Goal: Transaction & Acquisition: Obtain resource

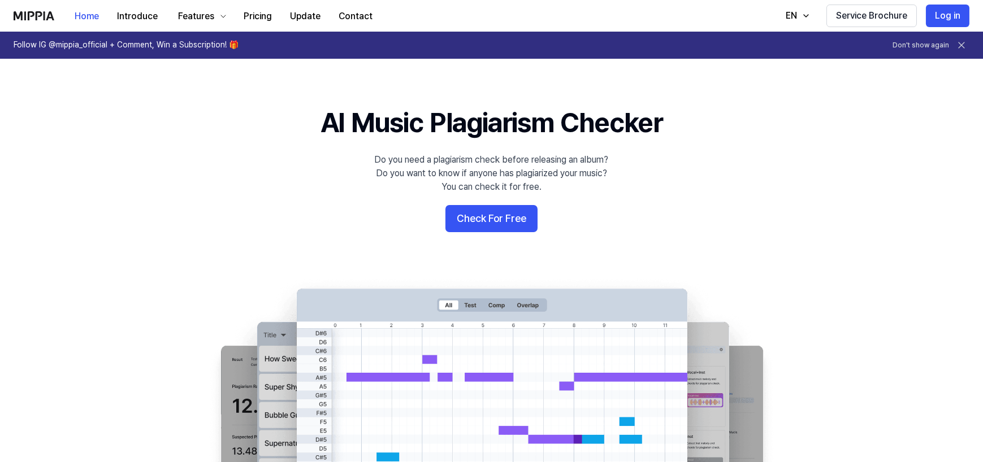
click at [514, 232] on 배너 "AI Music Plagiarism Checker Do you need a plagiarism check before releasing an …" at bounding box center [492, 309] width 814 height 411
click at [512, 218] on button "Check For Free" at bounding box center [491, 218] width 92 height 27
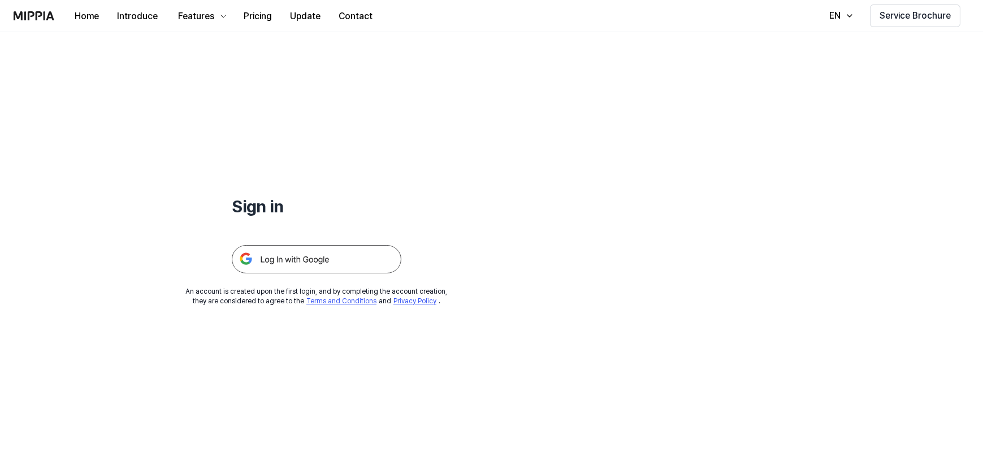
click at [356, 253] on img at bounding box center [317, 259] width 170 height 28
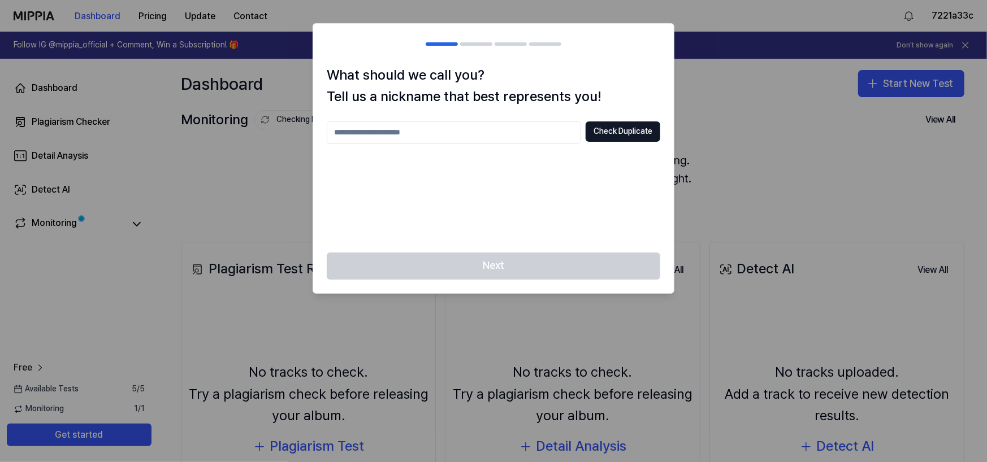
click at [429, 136] on input "text" at bounding box center [454, 132] width 254 height 23
click at [431, 128] on input "text" at bounding box center [454, 132] width 254 height 23
type input "*"
click at [631, 127] on button "Check Duplicate" at bounding box center [622, 131] width 75 height 20
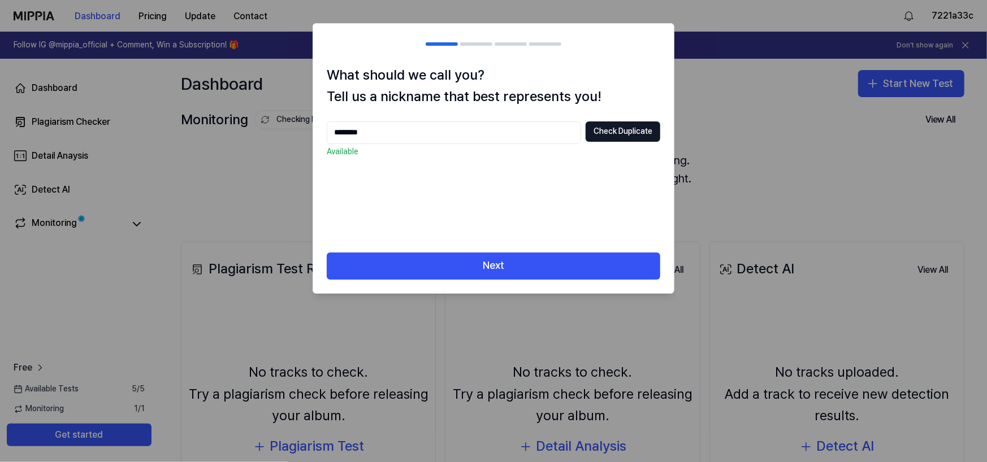
drag, startPoint x: 423, startPoint y: 134, endPoint x: 219, endPoint y: 132, distance: 204.0
click at [241, 133] on body "Dashboard Pricing Update Contact 7221a33c Follow IG @mippia_official + Comment,…" at bounding box center [493, 231] width 987 height 462
drag, startPoint x: 219, startPoint y: 132, endPoint x: 135, endPoint y: 129, distance: 84.2
click at [144, 127] on div at bounding box center [493, 231] width 987 height 462
drag, startPoint x: 328, startPoint y: 121, endPoint x: 186, endPoint y: 118, distance: 141.9
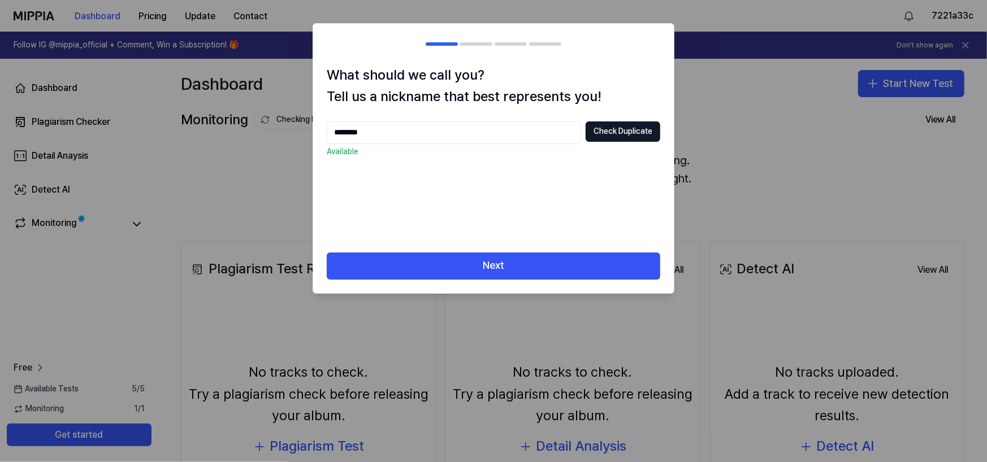
click at [222, 114] on body "Dashboard Pricing Update Contact 7221a33c Follow IG @mippia_official + Comment,…" at bounding box center [493, 231] width 987 height 462
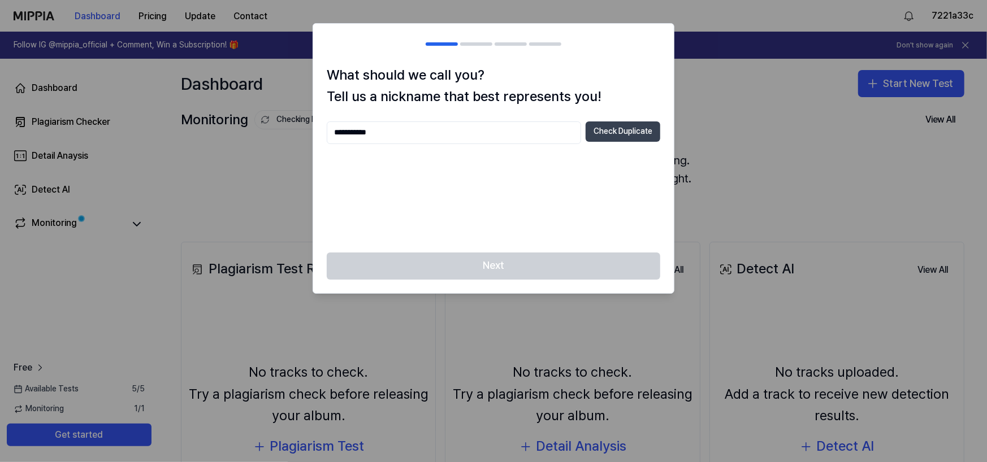
type input "**********"
click at [611, 129] on button "Check Duplicate" at bounding box center [622, 131] width 75 height 20
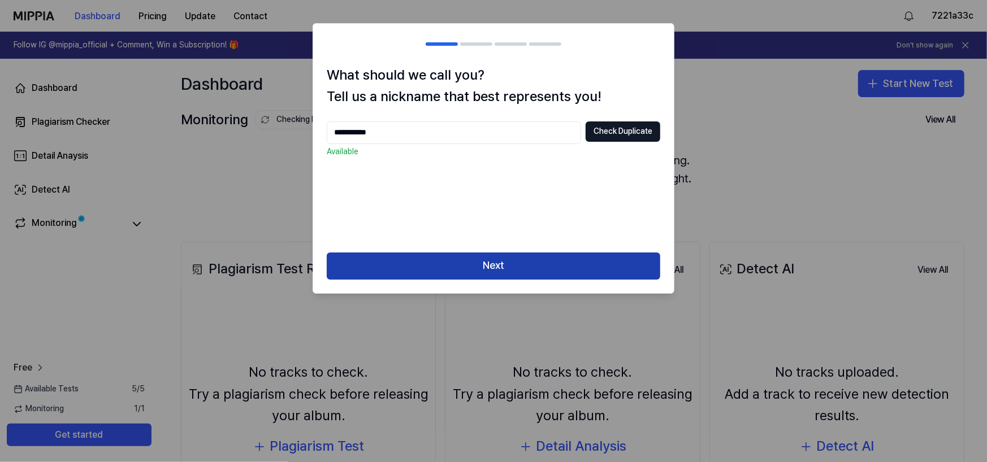
click at [546, 260] on button "Next" at bounding box center [493, 266] width 333 height 27
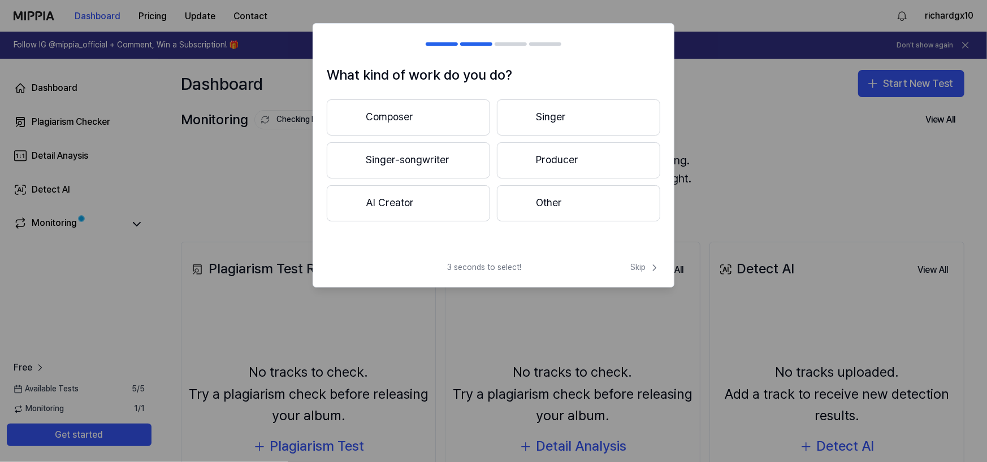
click at [432, 118] on button "Composer" at bounding box center [408, 117] width 163 height 36
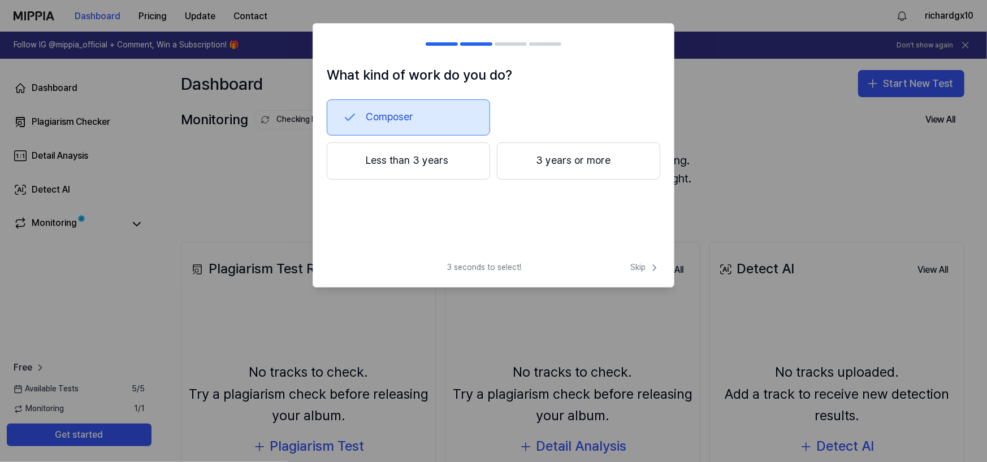
click at [458, 122] on button "Composer" at bounding box center [408, 117] width 163 height 36
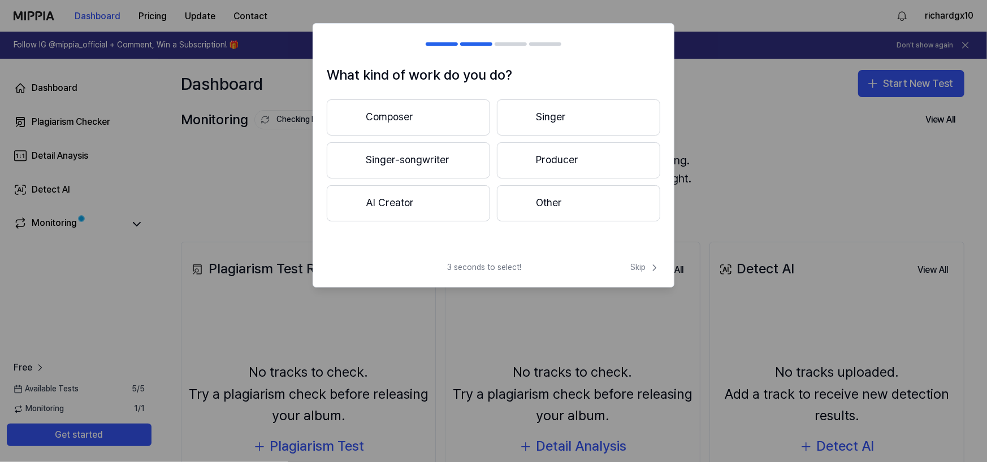
click at [440, 155] on button "Singer-songwriter" at bounding box center [408, 160] width 163 height 36
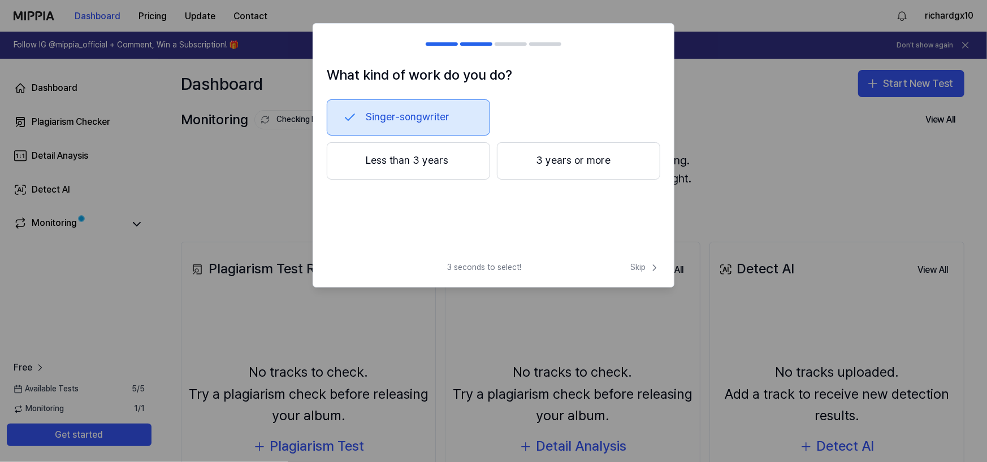
click at [538, 164] on button "3 years or more" at bounding box center [578, 160] width 163 height 37
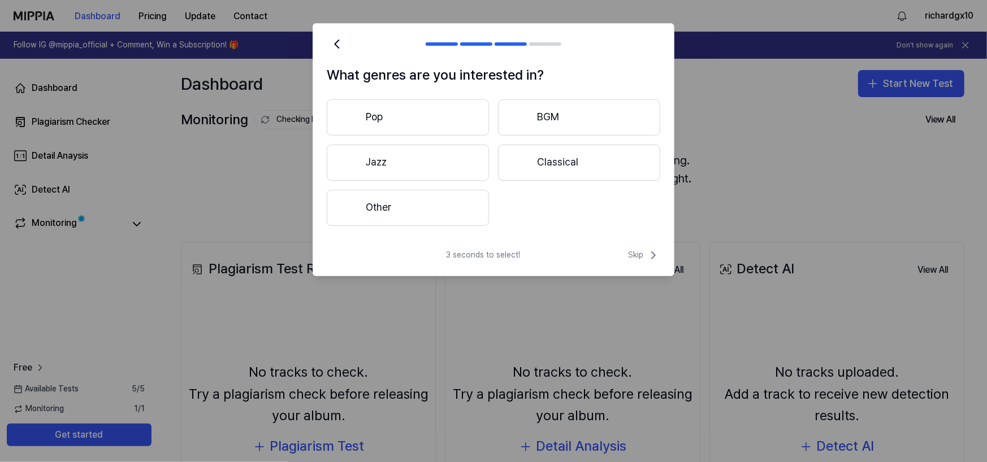
click at [440, 111] on button "Pop" at bounding box center [408, 117] width 162 height 36
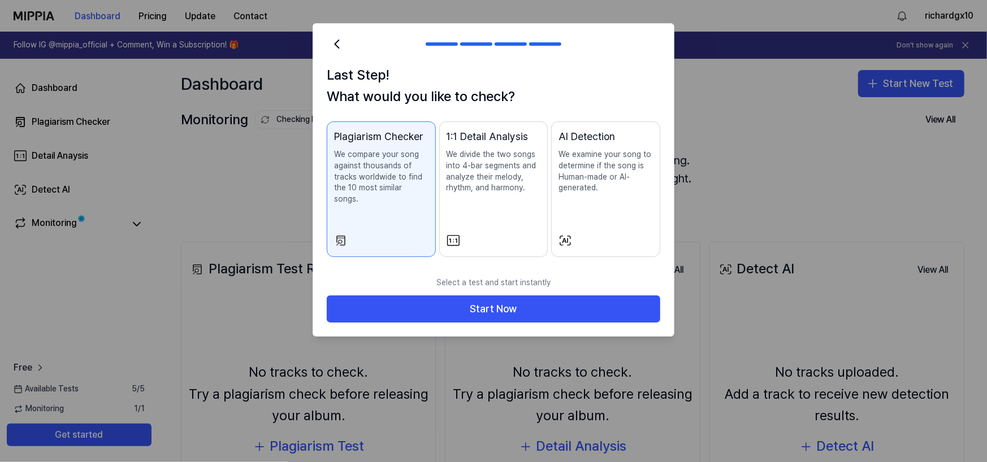
click at [635, 221] on button "AI Detection We examine your song to determine if the song is Human-made or AI-…" at bounding box center [605, 189] width 109 height 136
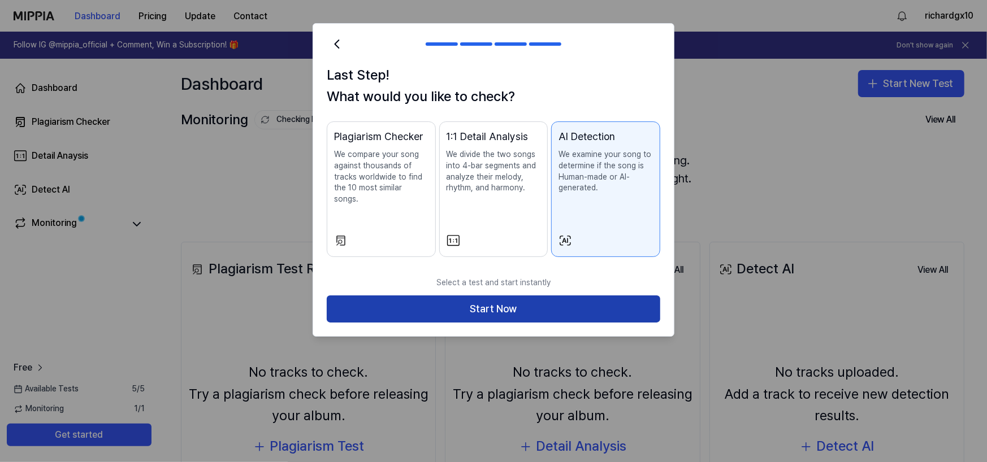
click at [561, 296] on button "Start Now" at bounding box center [493, 309] width 333 height 27
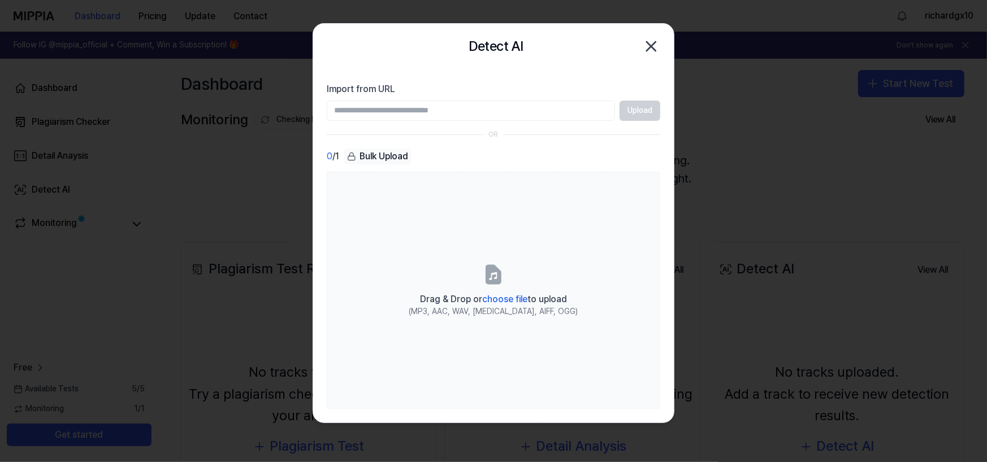
click at [485, 110] on input "Import from URL" at bounding box center [471, 111] width 288 height 20
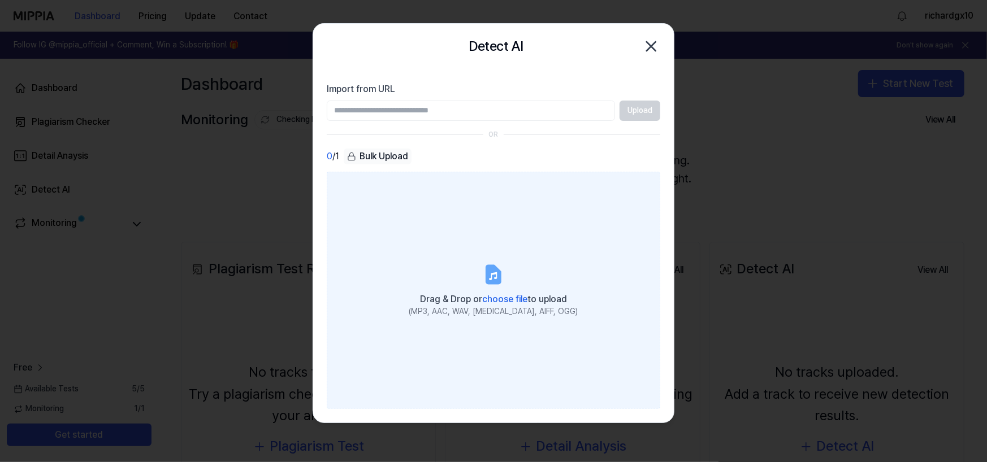
click at [481, 272] on label "Drag & Drop or choose file to upload (MP3, AAC, WAV, FLAC, AIFF, OGG)" at bounding box center [493, 290] width 333 height 237
click at [0, 0] on input "Drag & Drop or choose file to upload (MP3, AAC, WAV, FLAC, AIFF, OGG)" at bounding box center [0, 0] width 0 height 0
click at [506, 257] on label "Drag & Drop or choose file to upload (MP3, AAC, WAV, FLAC, AIFF, OGG)" at bounding box center [493, 290] width 333 height 237
click at [0, 0] on input "Drag & Drop or choose file to upload (MP3, AAC, WAV, FLAC, AIFF, OGG)" at bounding box center [0, 0] width 0 height 0
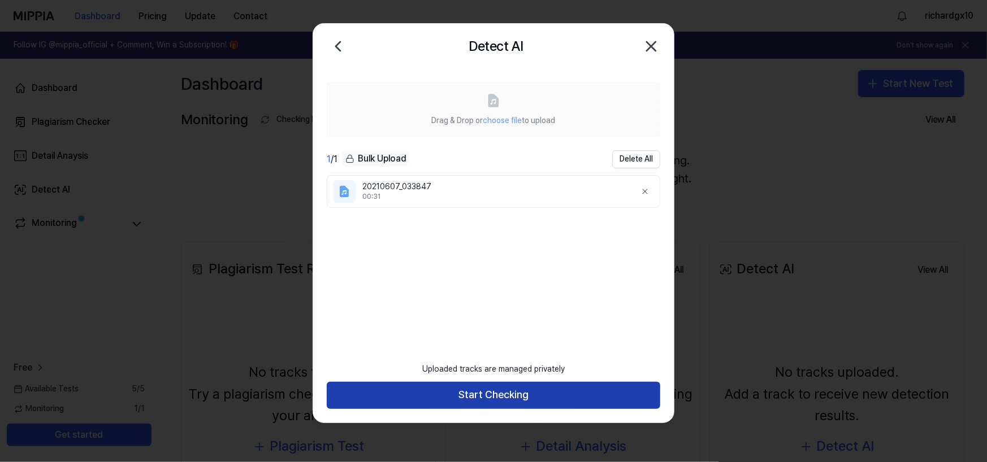
click at [576, 390] on button "Start Checking" at bounding box center [493, 395] width 333 height 27
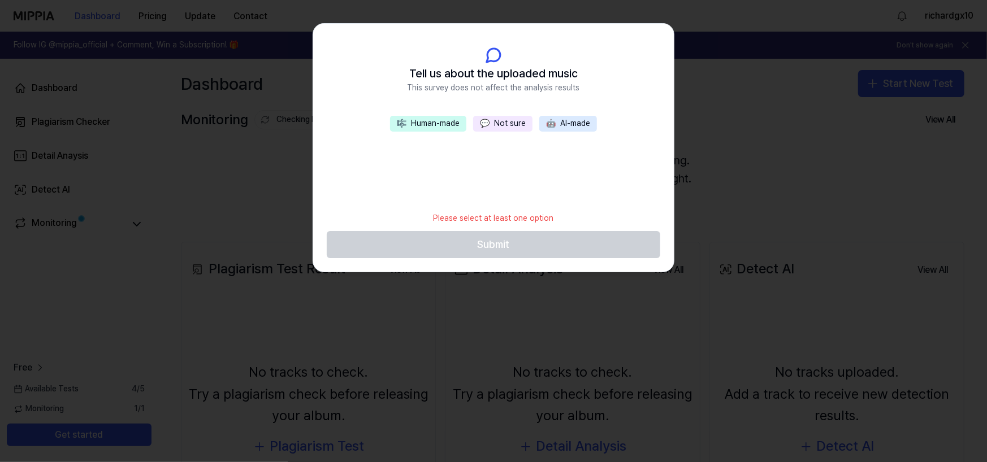
click at [441, 119] on button "🎼 Human-made" at bounding box center [428, 124] width 76 height 16
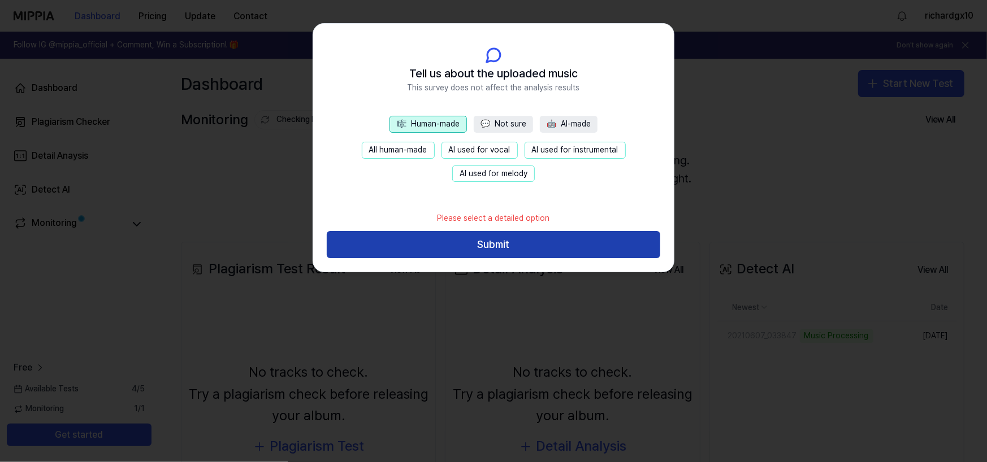
click at [518, 251] on button "Submit" at bounding box center [493, 244] width 333 height 27
click at [518, 251] on div at bounding box center [493, 231] width 987 height 462
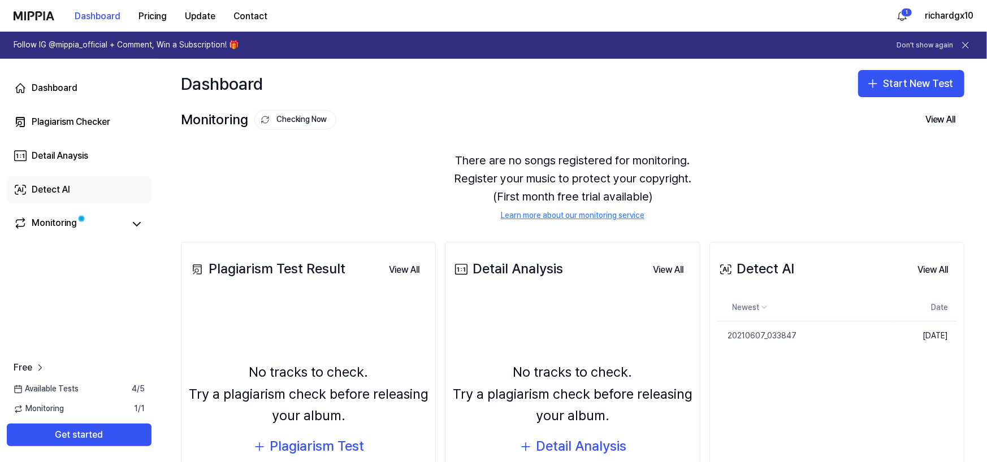
click at [31, 199] on link "Detect AI" at bounding box center [79, 189] width 145 height 27
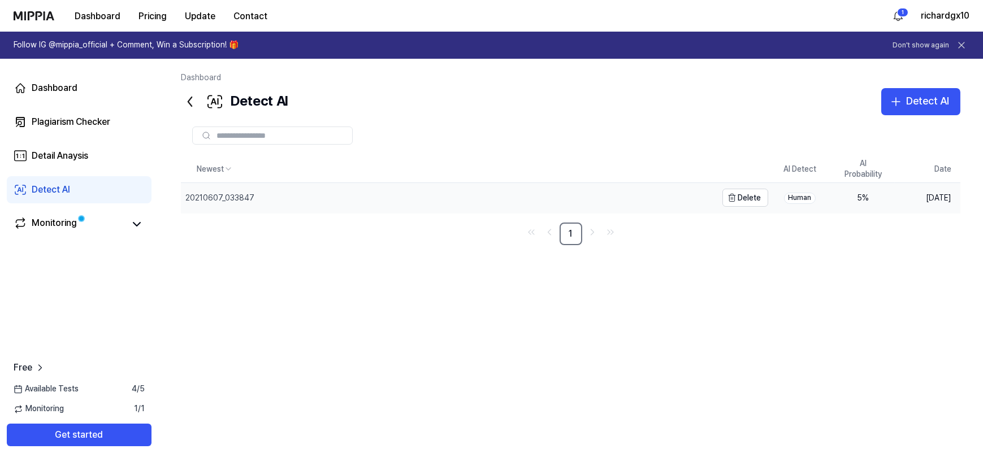
click at [424, 186] on div "20210607_033847" at bounding box center [449, 197] width 536 height 29
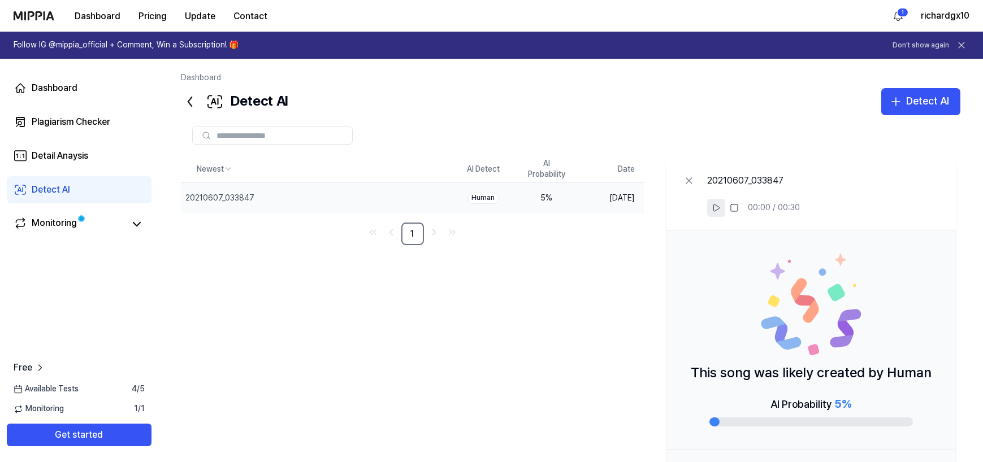
click at [714, 208] on icon at bounding box center [715, 207] width 9 height 9
click at [714, 208] on rect at bounding box center [714, 208] width 2 height 7
click at [129, 119] on link "Plagiarism Checker" at bounding box center [79, 121] width 145 height 27
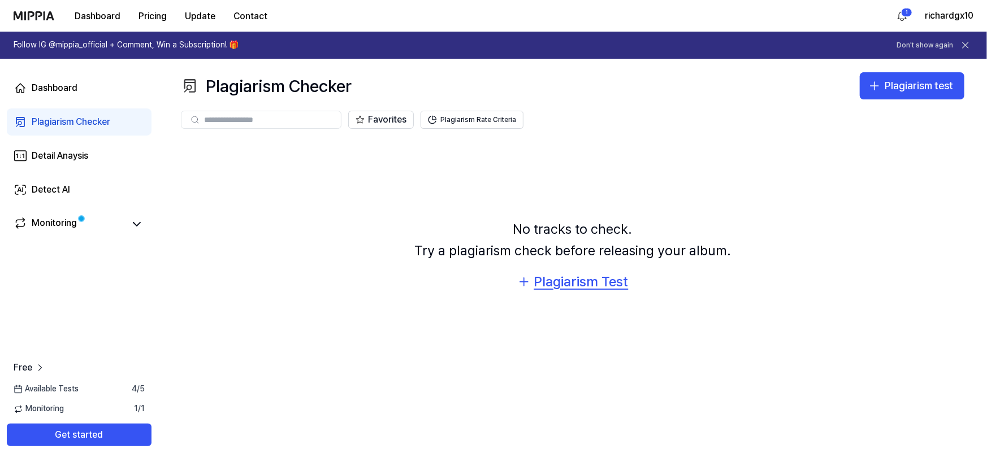
click at [562, 279] on div "Plagiarism Test" at bounding box center [581, 281] width 94 height 21
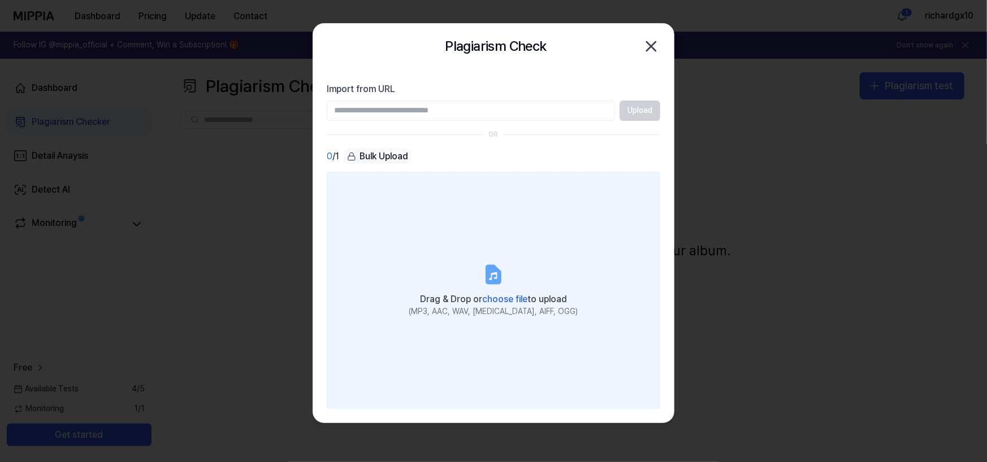
click at [475, 260] on label "Drag & Drop or choose file to upload (MP3, AAC, WAV, FLAC, AIFF, OGG)" at bounding box center [493, 290] width 333 height 237
click at [0, 0] on input "Drag & Drop or choose file to upload (MP3, AAC, WAV, FLAC, AIFF, OGG)" at bounding box center [0, 0] width 0 height 0
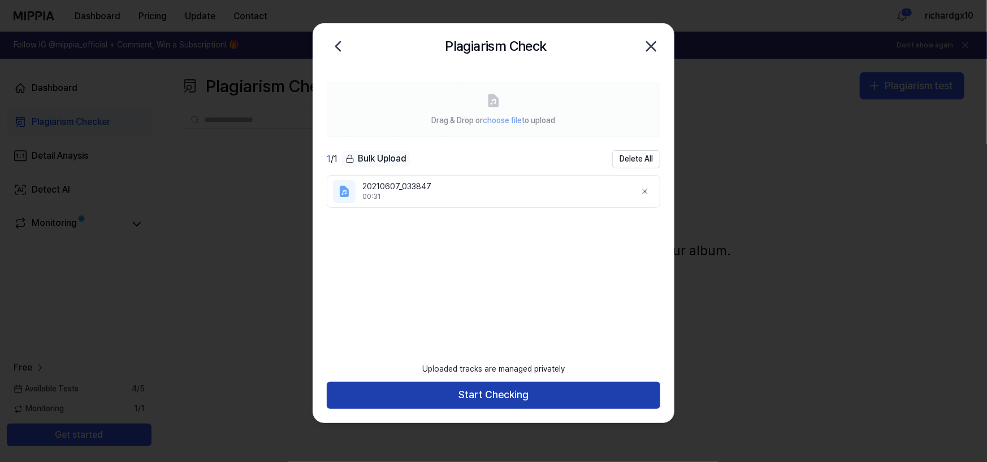
click at [518, 398] on button "Start Checking" at bounding box center [493, 395] width 333 height 27
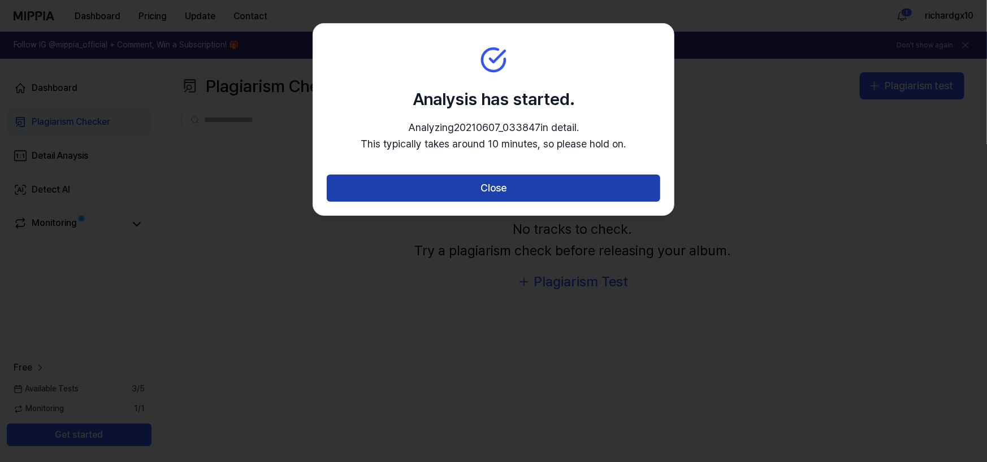
click at [536, 192] on button "Close" at bounding box center [493, 188] width 333 height 27
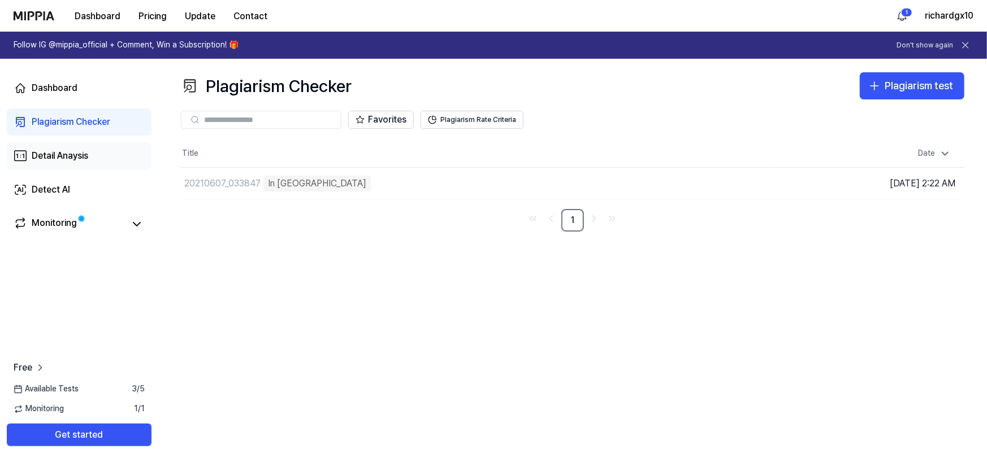
click at [89, 146] on link "Detail Anaysis" at bounding box center [79, 155] width 145 height 27
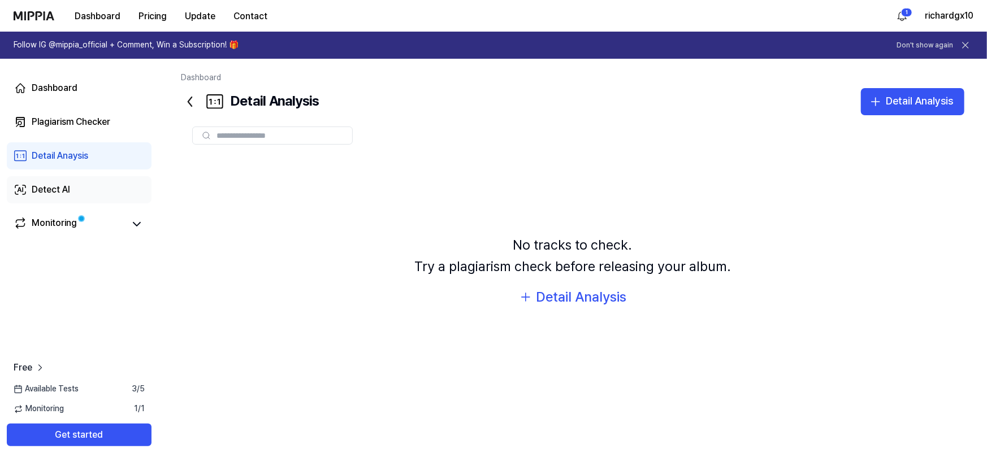
click at [78, 179] on link "Detect AI" at bounding box center [79, 189] width 145 height 27
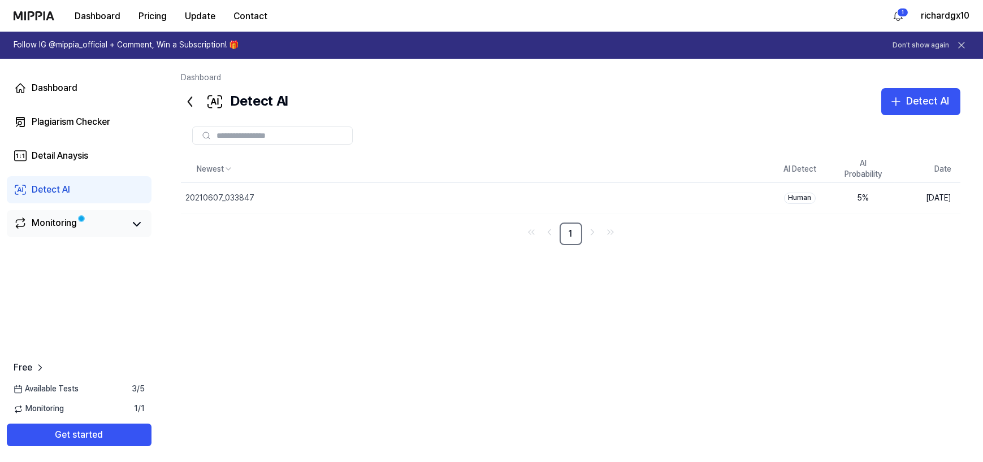
click at [67, 234] on div "Monitoring" at bounding box center [79, 223] width 145 height 27
click at [67, 223] on div "Monitoring" at bounding box center [54, 224] width 45 height 16
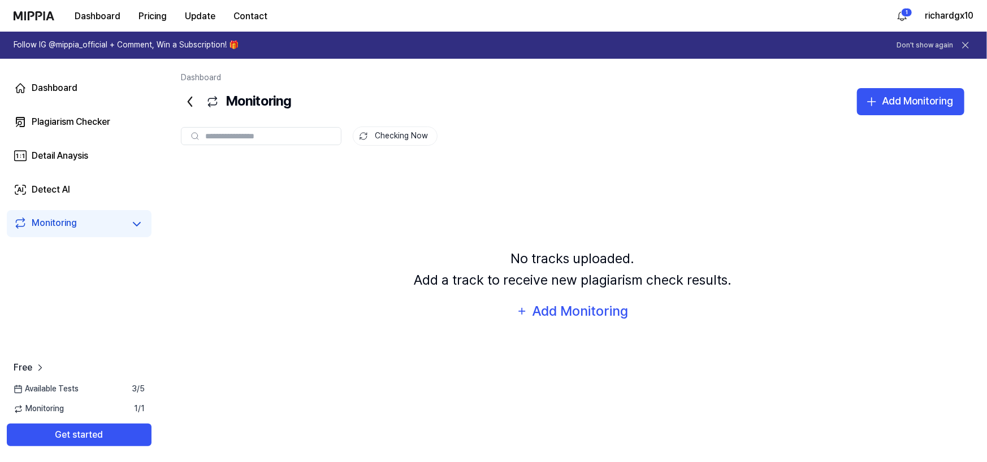
click at [181, 102] on div "Dashboard Monitoring Add Monitoring Monitoring Checking Now Checking Now No tra…" at bounding box center [572, 260] width 828 height 403
click at [188, 99] on icon at bounding box center [190, 102] width 18 height 18
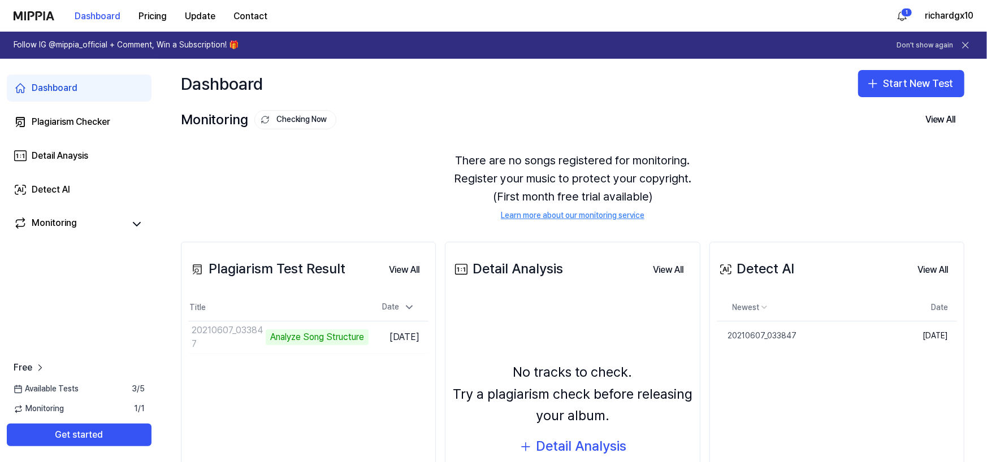
scroll to position [99, 0]
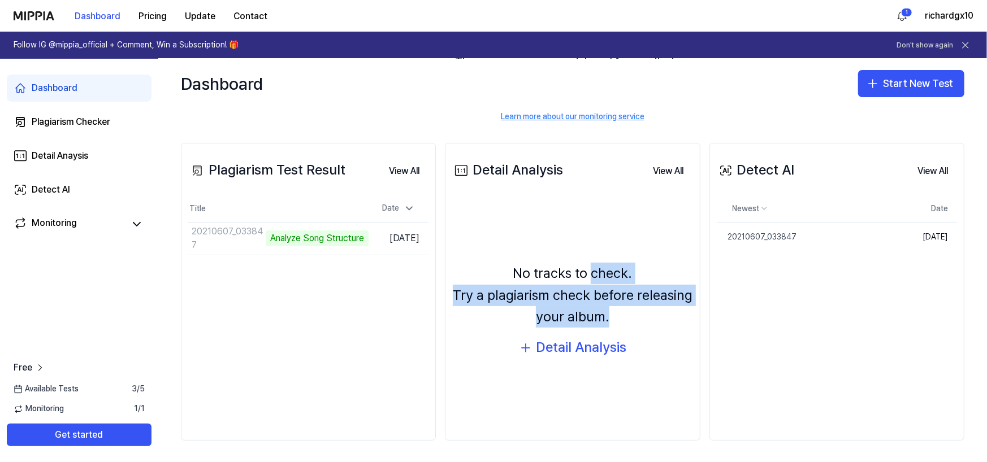
drag, startPoint x: 599, startPoint y: 283, endPoint x: 634, endPoint y: 307, distance: 43.0
click at [634, 307] on div "No tracks to check. Try a plagiarism check before releasing your album." at bounding box center [572, 295] width 240 height 65
click at [635, 307] on div "No tracks to check. Try a plagiarism check before releasing your album." at bounding box center [572, 295] width 240 height 65
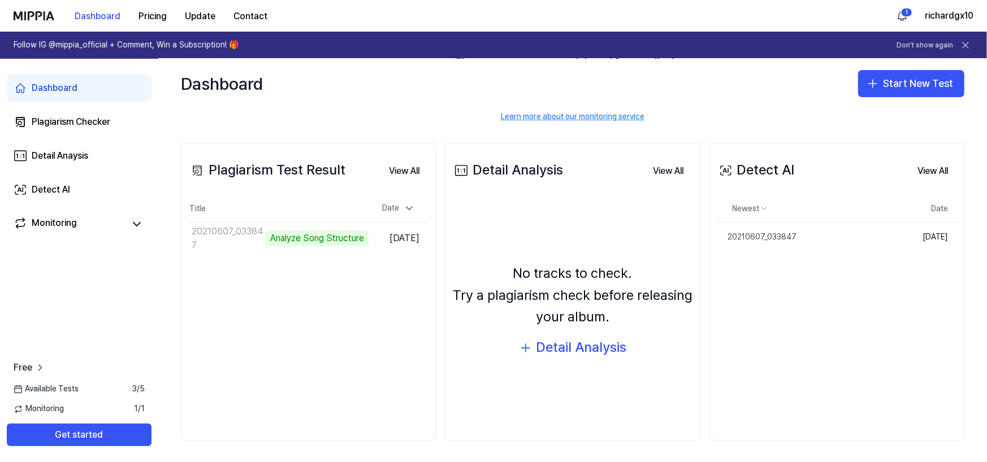
click at [635, 307] on div "No tracks to check. Try a plagiarism check before releasing your album." at bounding box center [572, 295] width 240 height 65
click at [631, 275] on div "No tracks to check. Try a plagiarism check before releasing your album." at bounding box center [572, 295] width 240 height 65
click at [335, 239] on td "20210607_033847 Analyze Music Notes Go to Results" at bounding box center [278, 239] width 180 height 32
click at [310, 240] on td "20210607_033847 Analyze Music Notes Go to Results" at bounding box center [278, 239] width 180 height 32
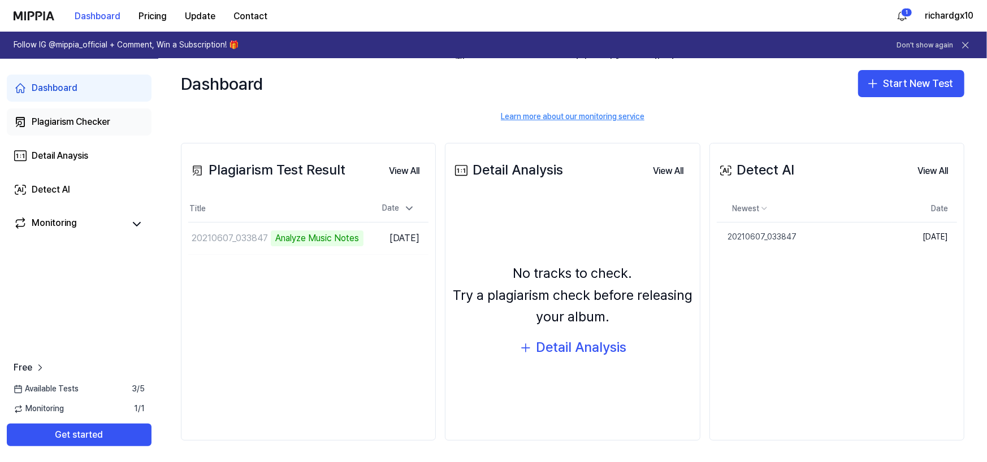
click at [75, 128] on div "Plagiarism Checker" at bounding box center [71, 122] width 79 height 14
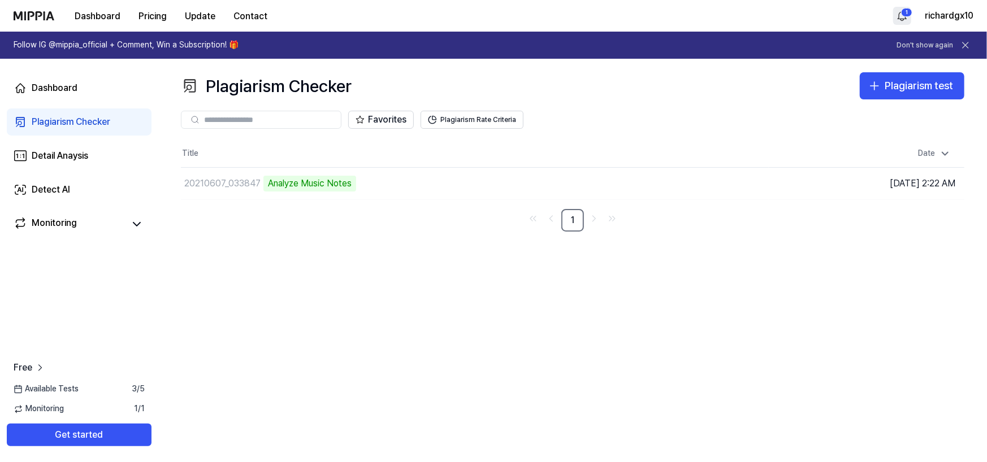
click at [900, 15] on html "Dashboard Pricing Update Contact 1 richardgx10 Follow IG @mippia_official + Com…" at bounding box center [493, 231] width 987 height 462
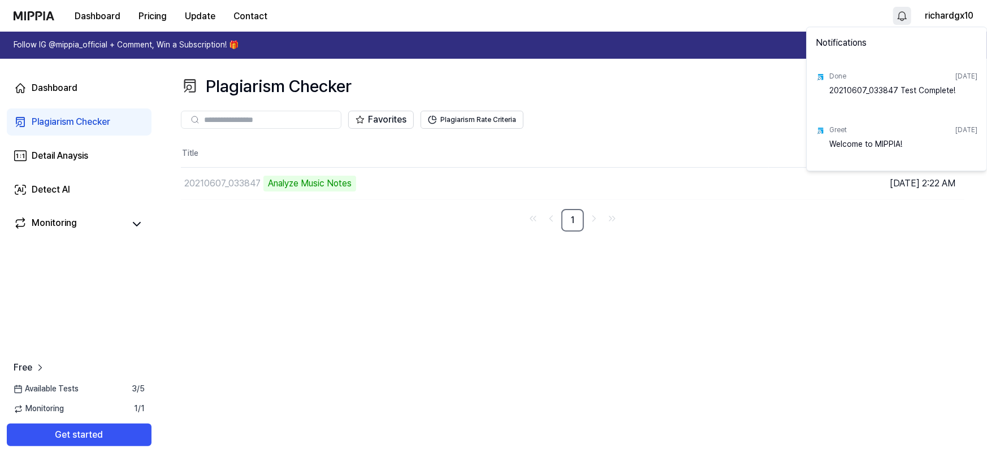
click at [879, 95] on div "20210607_033847 Test Complete!" at bounding box center [903, 96] width 148 height 23
click at [836, 73] on div "Done" at bounding box center [837, 77] width 17 height 10
click at [783, 209] on html "Dashboard Pricing Update Contact richardgx10 Follow IG @mippia_official + Comme…" at bounding box center [493, 231] width 987 height 462
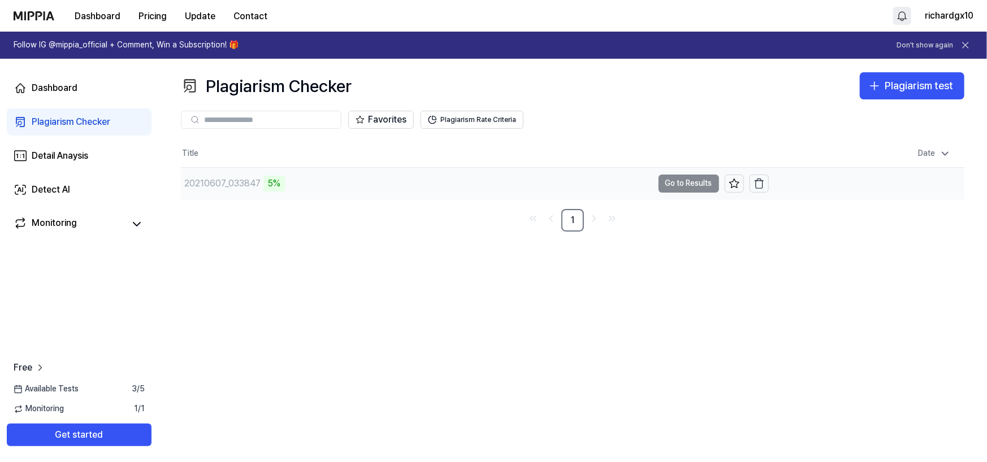
click at [273, 183] on div "5%" at bounding box center [273, 184] width 21 height 16
click at [670, 183] on td "20210607_033847 6% Go to Results" at bounding box center [475, 184] width 588 height 32
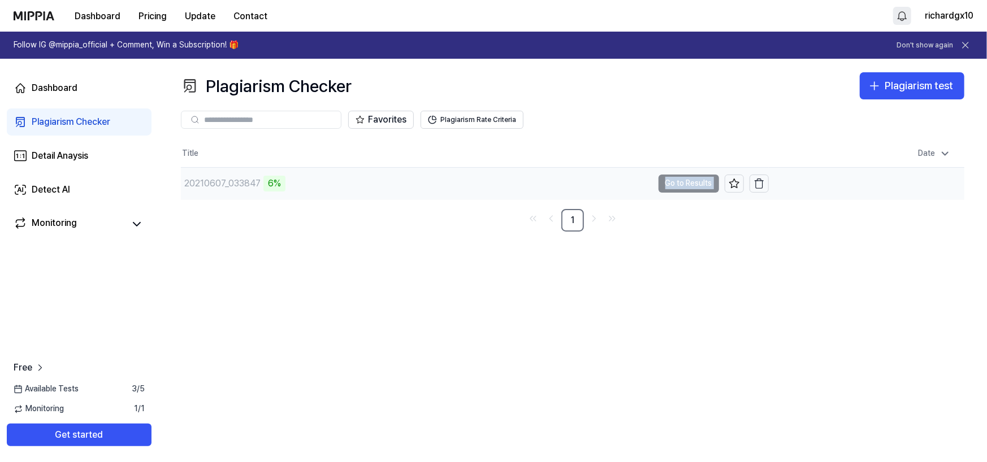
click at [670, 183] on td "20210607_033847 6% Go to Results" at bounding box center [475, 184] width 588 height 32
click at [113, 155] on link "Detail Anaysis" at bounding box center [79, 155] width 145 height 27
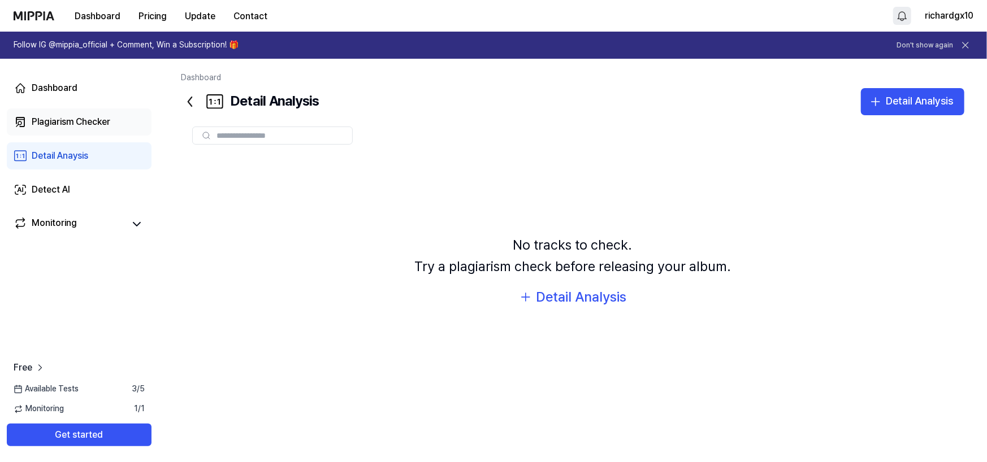
click at [107, 128] on div "Plagiarism Checker" at bounding box center [71, 122] width 79 height 14
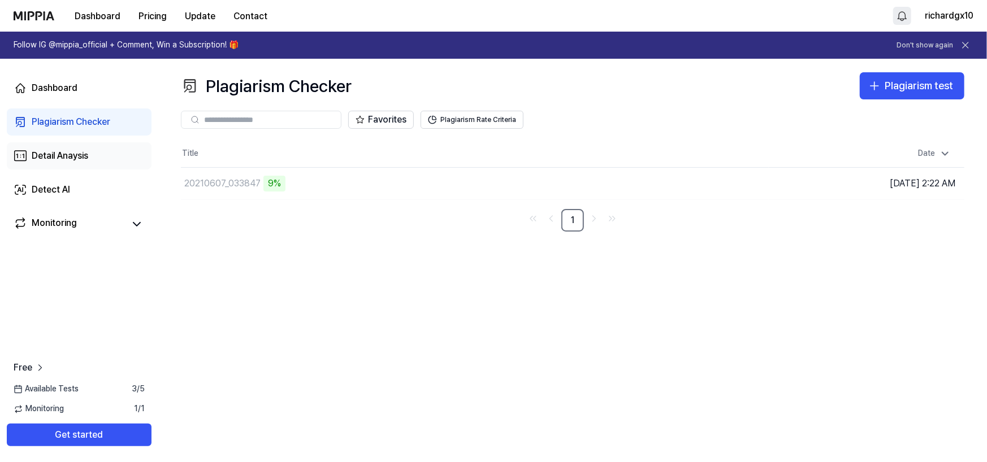
click at [93, 155] on link "Detail Anaysis" at bounding box center [79, 155] width 145 height 27
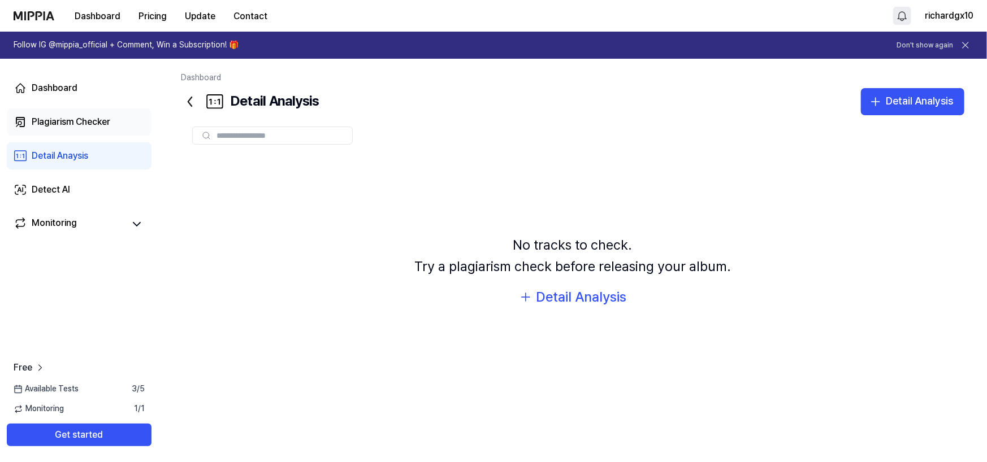
click at [95, 133] on link "Plagiarism Checker" at bounding box center [79, 121] width 145 height 27
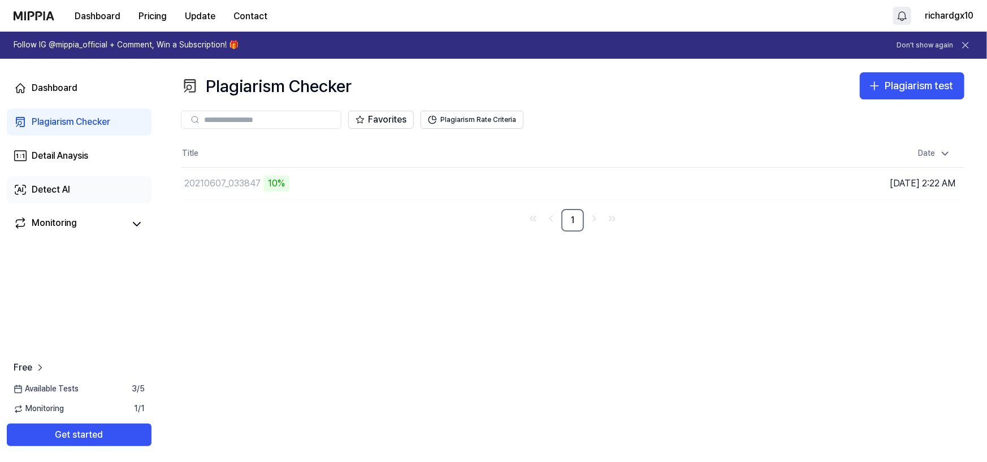
click at [84, 191] on link "Detect AI" at bounding box center [79, 189] width 145 height 27
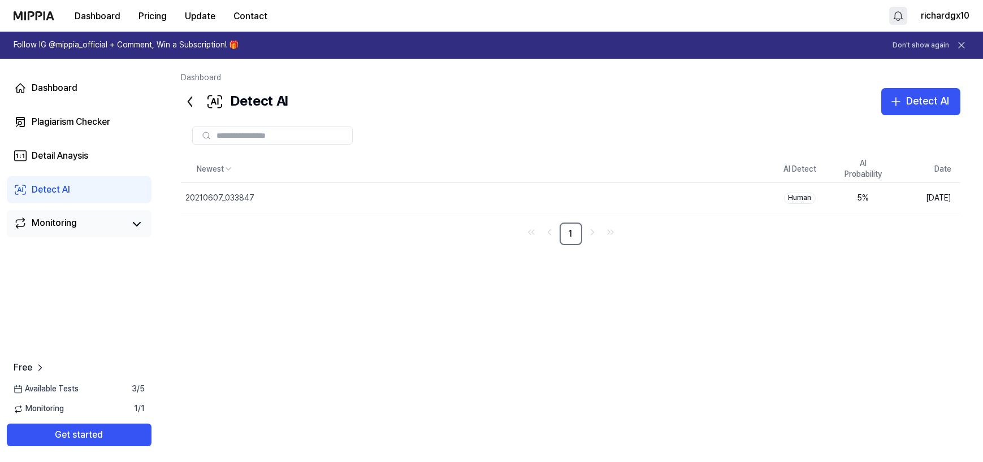
click at [79, 218] on link "Monitoring" at bounding box center [69, 224] width 111 height 16
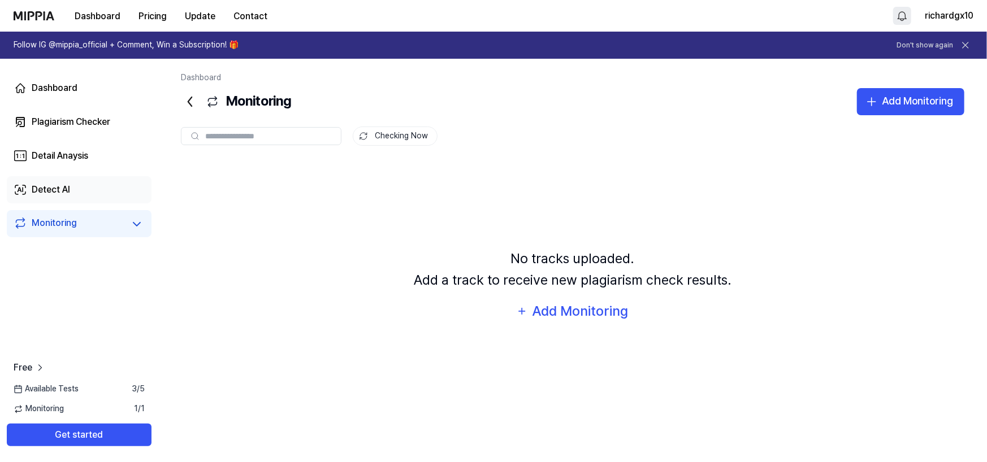
click at [80, 195] on link "Detect AI" at bounding box center [79, 189] width 145 height 27
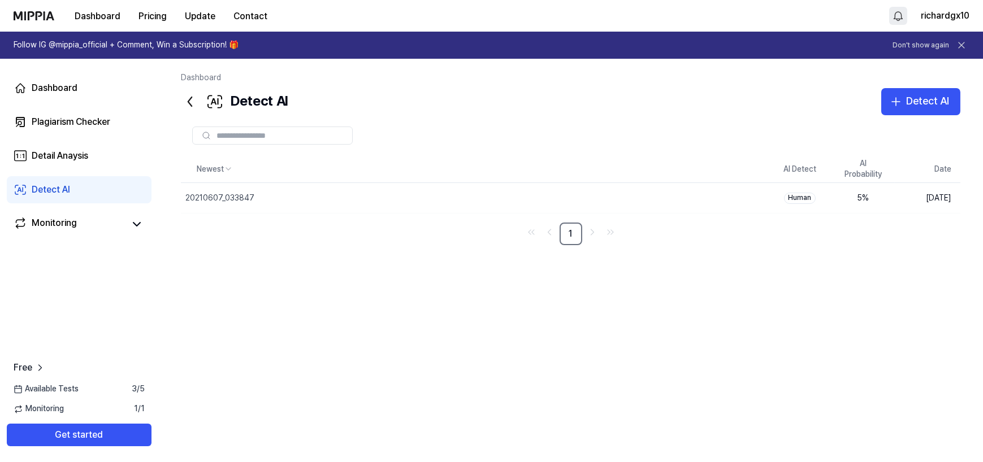
click at [79, 170] on div "Dashboard Plagiarism Checker Detail Anaysis Detect AI Monitoring" at bounding box center [79, 156] width 158 height 194
click at [79, 168] on link "Detail Anaysis" at bounding box center [79, 155] width 145 height 27
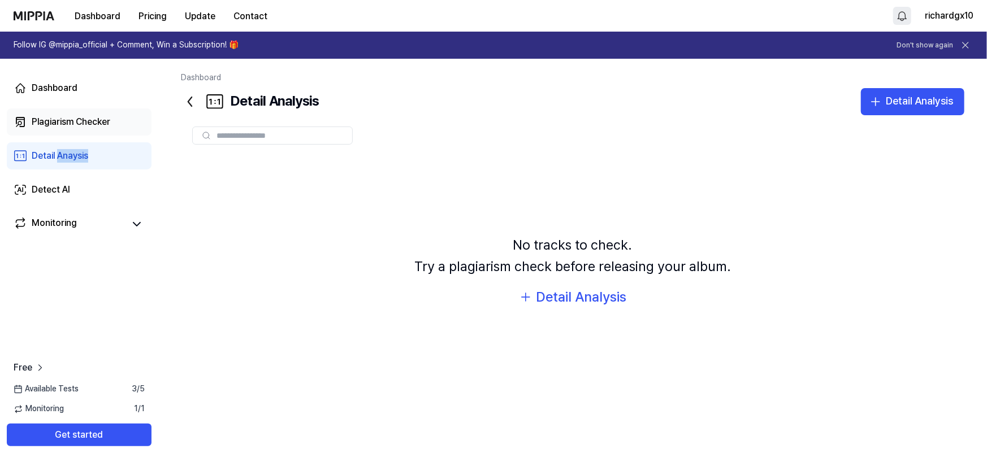
click at [85, 127] on div "Plagiarism Checker" at bounding box center [71, 122] width 79 height 14
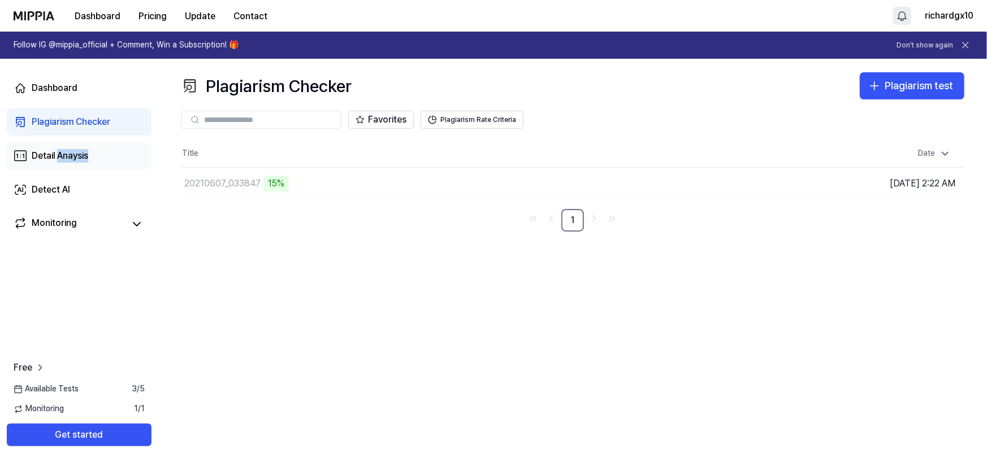
click at [76, 147] on link "Detail Anaysis" at bounding box center [79, 155] width 145 height 27
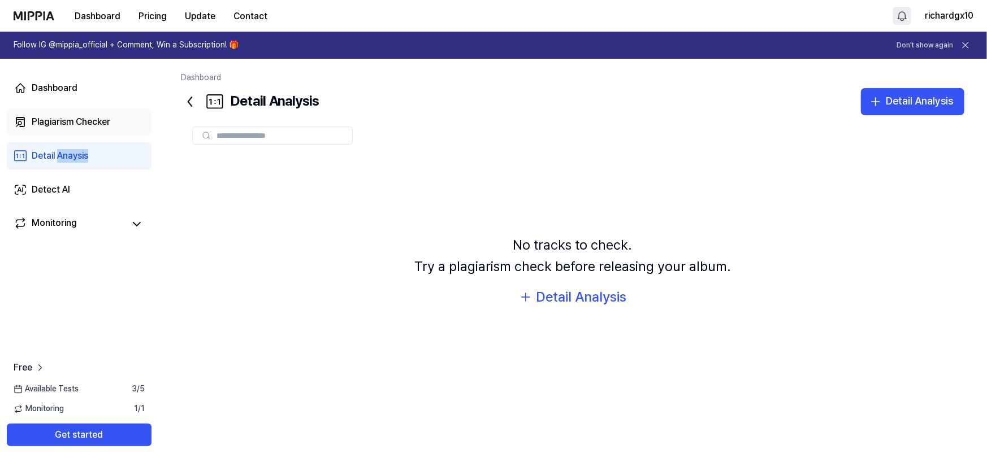
click at [84, 120] on div "Plagiarism Checker" at bounding box center [71, 122] width 79 height 14
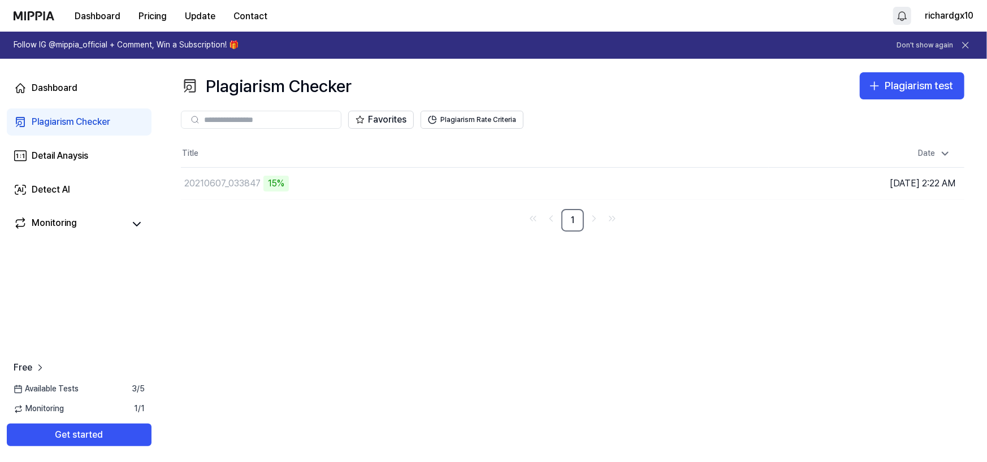
click at [294, 306] on div "Plagiarism Checker Plagiarism test Plagiarism Checker Detail Analysis Detect AI…" at bounding box center [572, 260] width 828 height 403
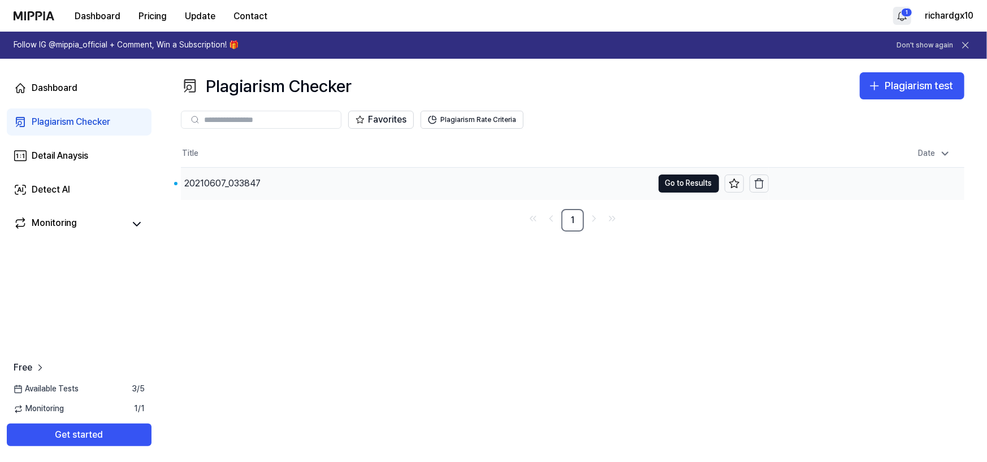
click at [218, 177] on div "20210607_033847" at bounding box center [222, 184] width 76 height 14
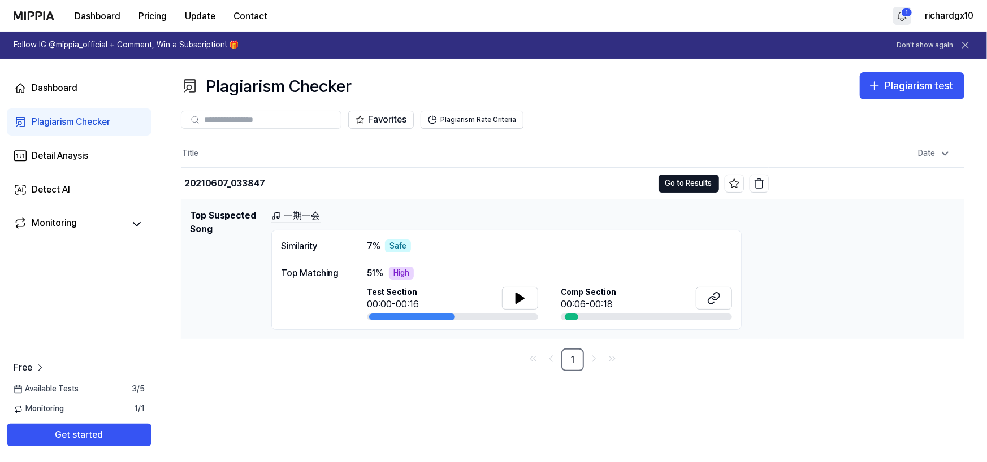
drag, startPoint x: 367, startPoint y: 271, endPoint x: 419, endPoint y: 267, distance: 52.1
click at [379, 271] on span "51 %" at bounding box center [375, 274] width 16 height 14
click at [419, 267] on div "51 % High" at bounding box center [549, 274] width 365 height 14
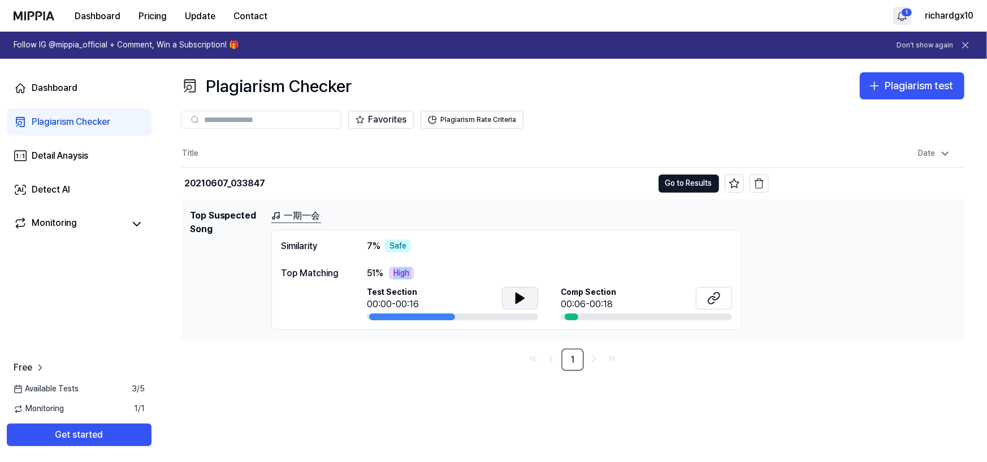
click at [530, 291] on button at bounding box center [520, 298] width 36 height 23
click at [299, 212] on link "一期一会" at bounding box center [296, 216] width 50 height 14
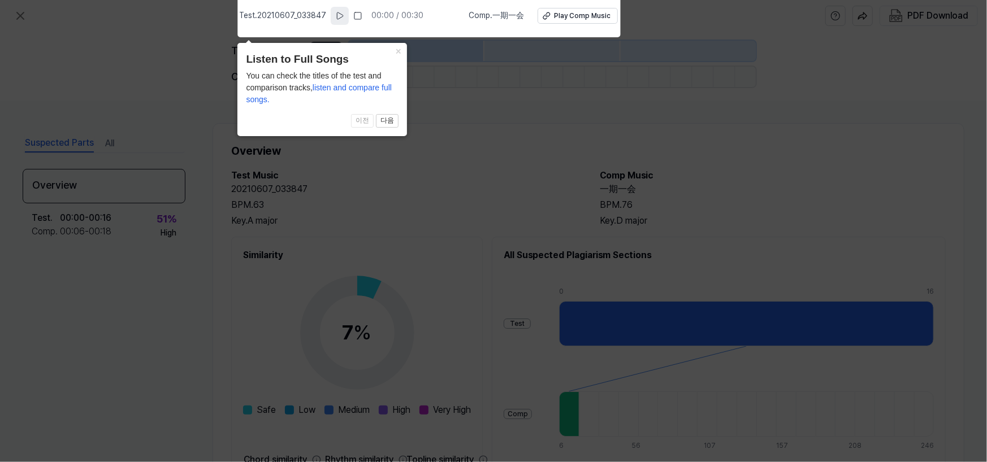
click at [340, 17] on icon at bounding box center [339, 15] width 9 height 9
click at [397, 50] on button "×" at bounding box center [398, 51] width 18 height 16
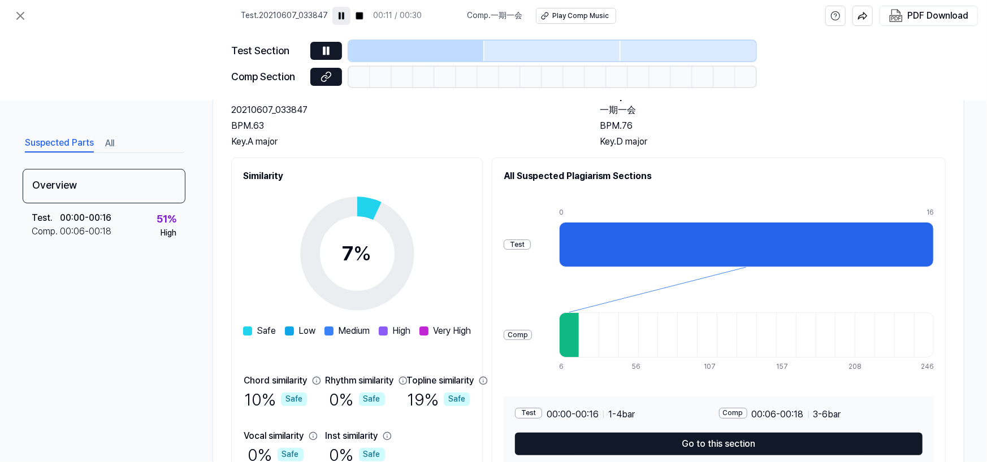
scroll to position [0, 0]
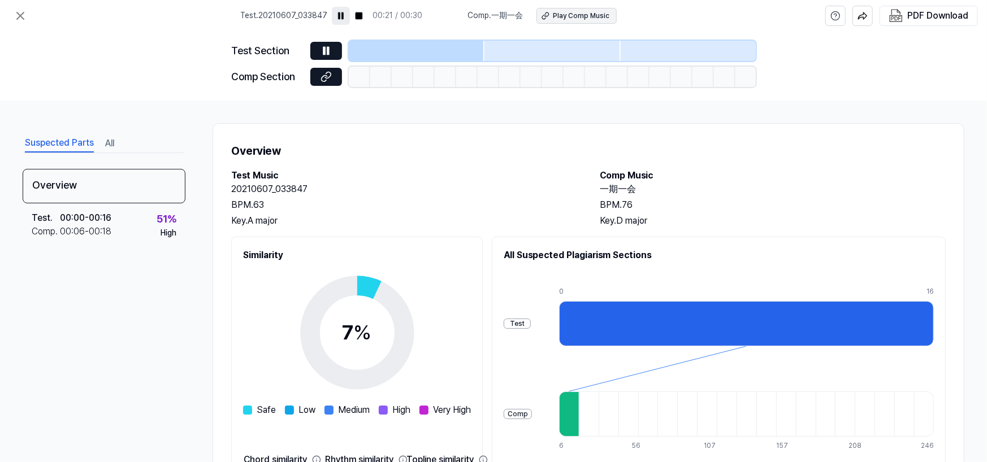
click at [552, 14] on button "Play Comp Music" at bounding box center [576, 16] width 80 height 16
